Goal: Information Seeking & Learning: Learn about a topic

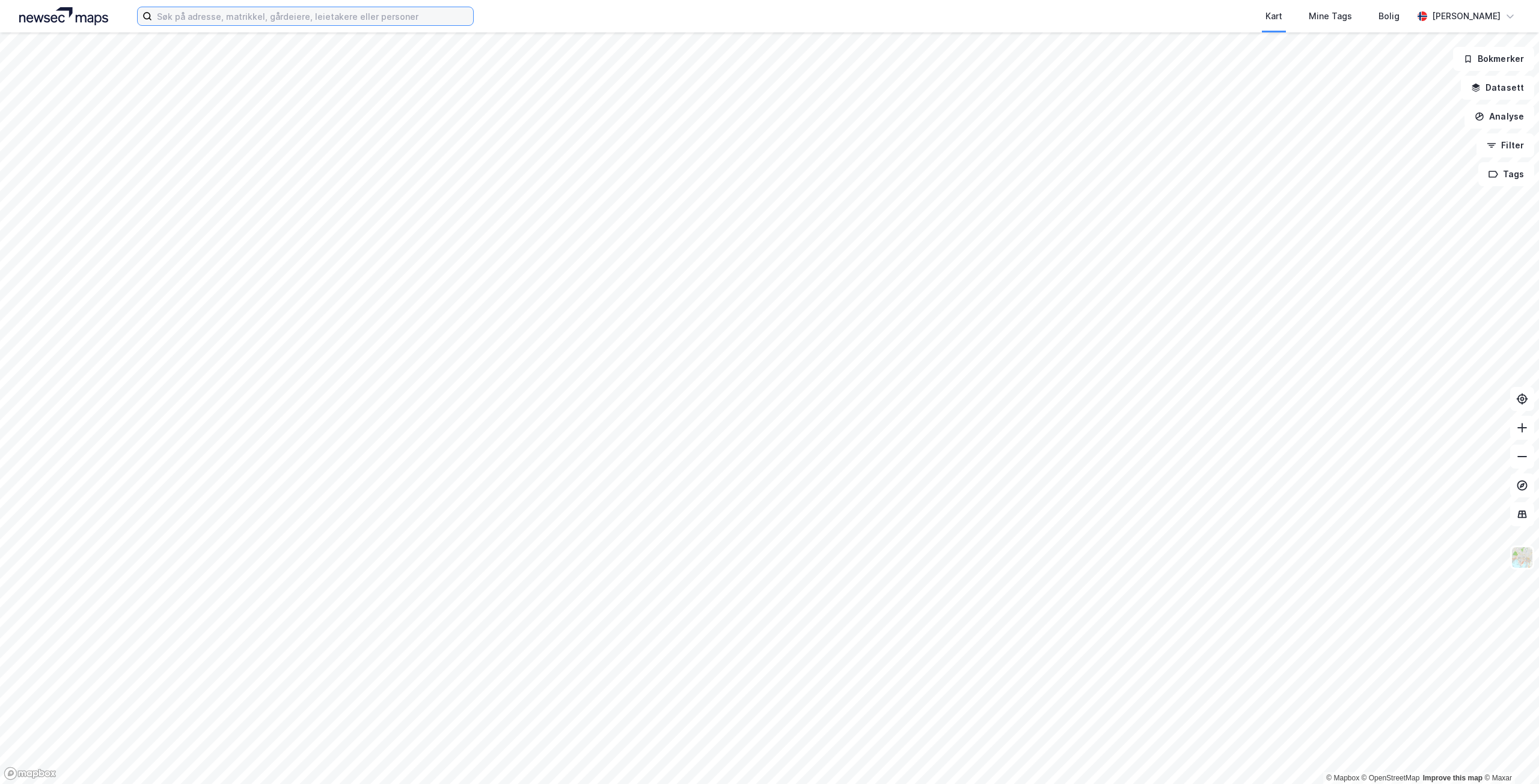
click at [250, 12] on input at bounding box center [312, 16] width 321 height 18
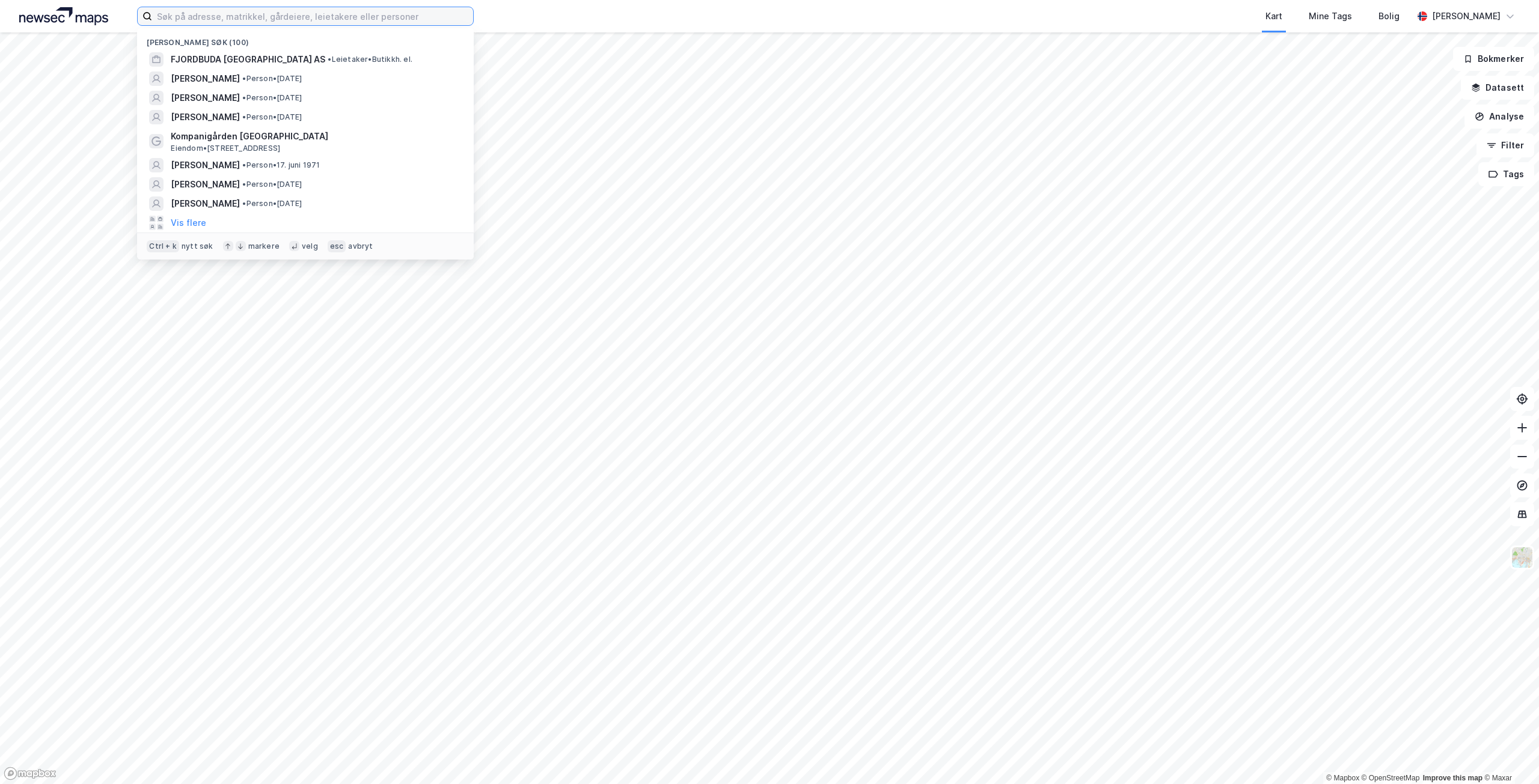
click at [320, 15] on input at bounding box center [312, 16] width 321 height 18
click at [204, 16] on input "news" at bounding box center [305, 16] width 307 height 18
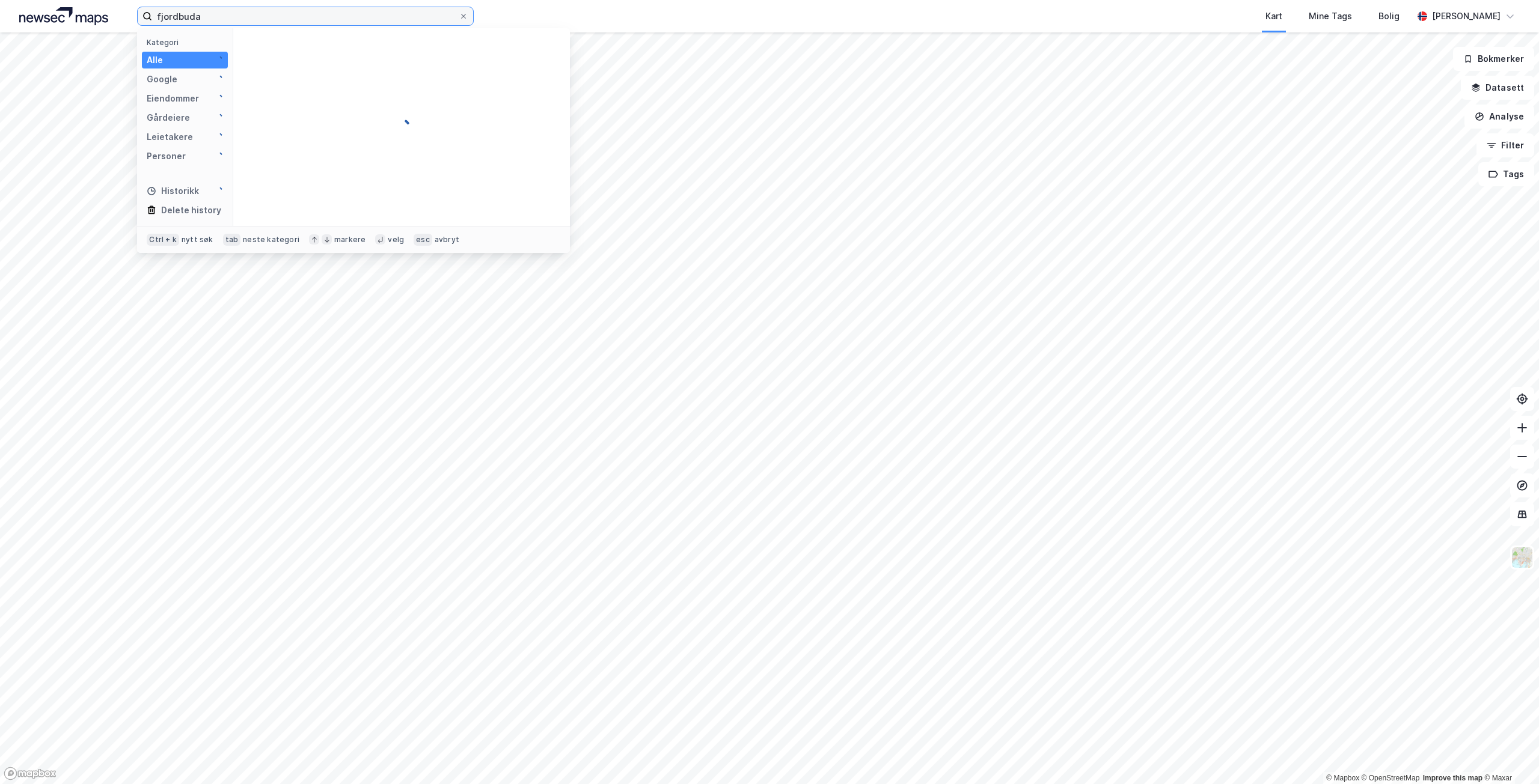
click at [214, 15] on input "fjordbuda" at bounding box center [305, 16] width 307 height 18
click at [206, 16] on input "fjordbuda" at bounding box center [305, 16] width 307 height 18
type input "fjordbuda eie"
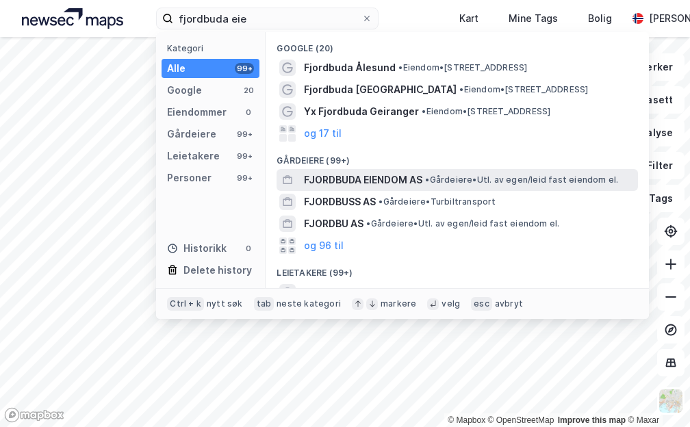
click at [368, 179] on span "FJORDBUDA EIENDOM AS" at bounding box center [363, 180] width 118 height 16
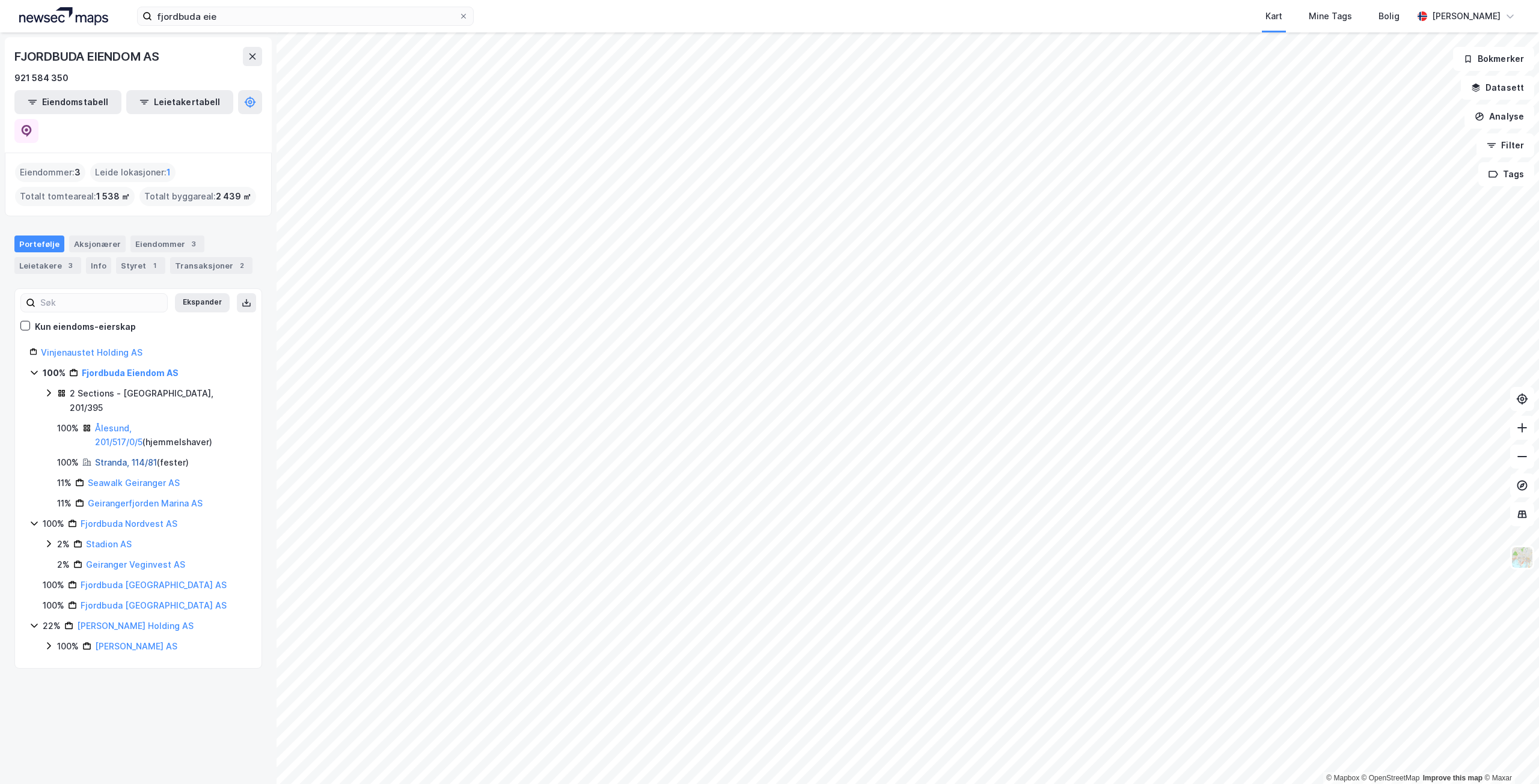
click at [112, 457] on link "Stranda, 114/81" at bounding box center [126, 463] width 61 height 11
